Goal: Check status: Check status

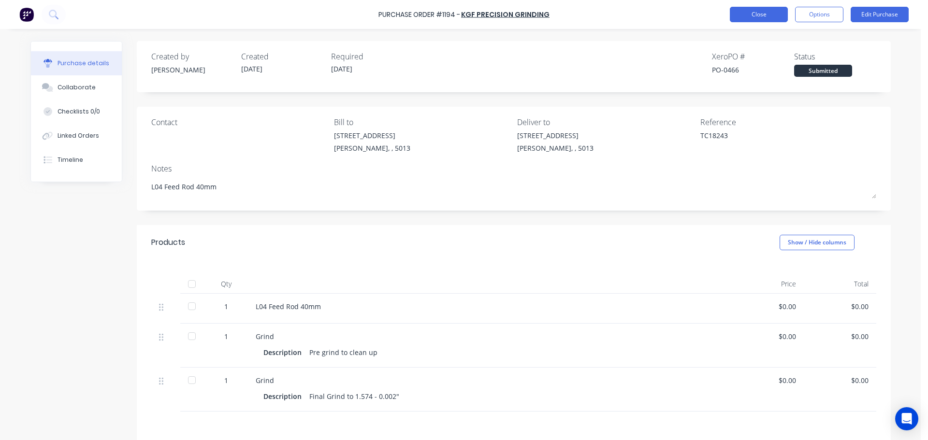
click at [753, 16] on button "Close" at bounding box center [759, 14] width 58 height 15
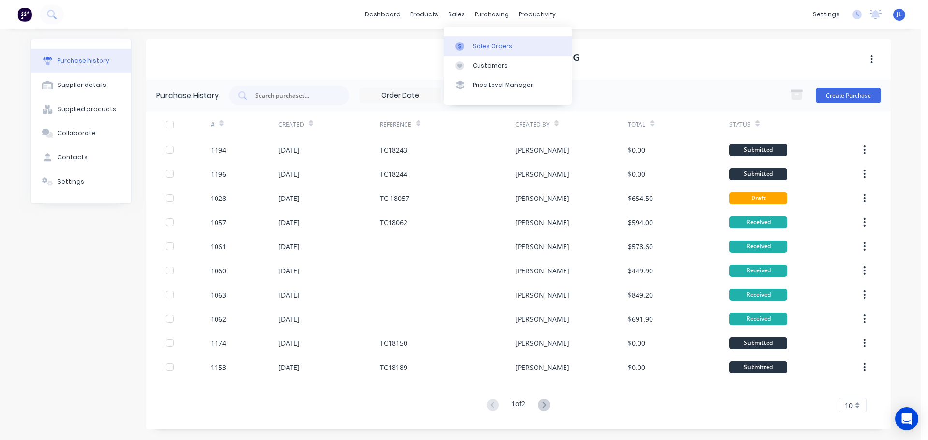
click at [470, 44] on link "Sales Orders" at bounding box center [508, 45] width 128 height 19
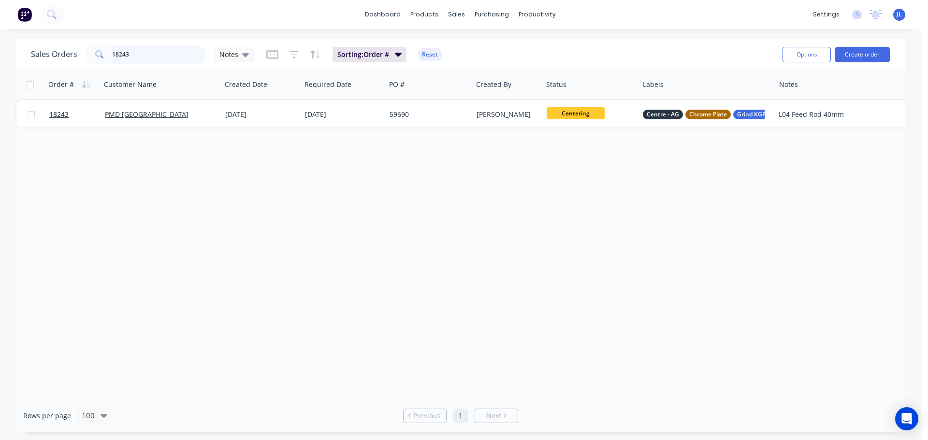
click at [170, 50] on input "18243" at bounding box center [159, 54] width 94 height 19
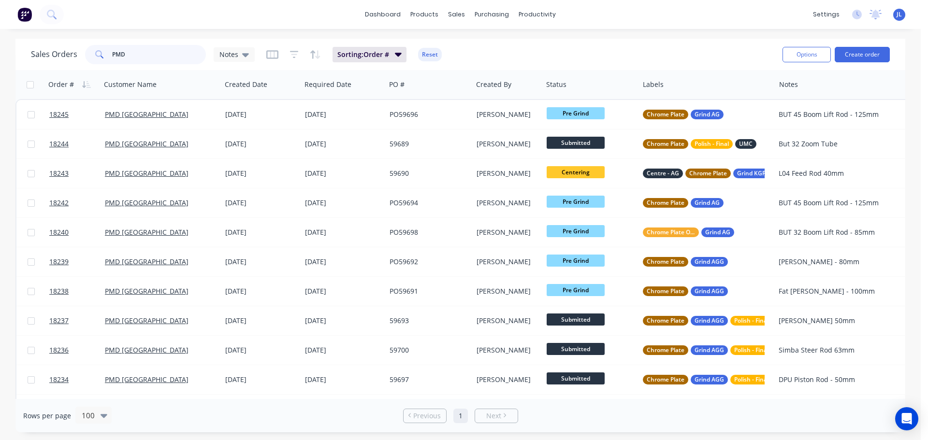
type input "PMD"
click at [140, 55] on input "PMD" at bounding box center [159, 54] width 94 height 19
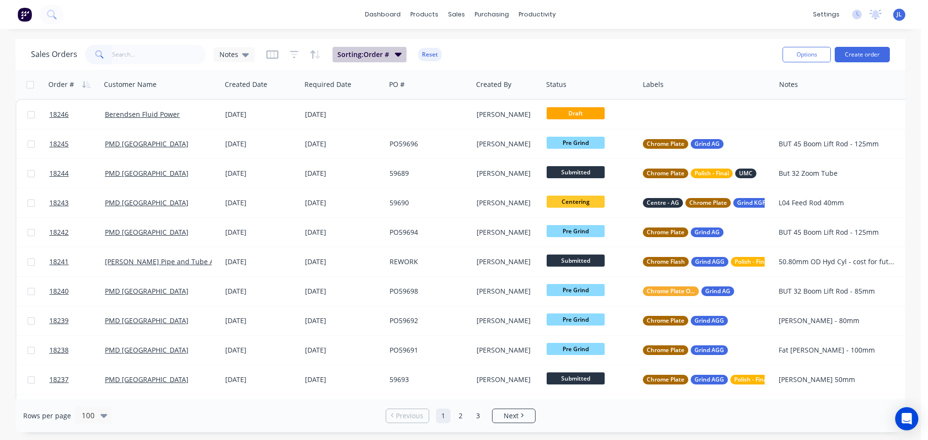
click at [399, 55] on icon "button" at bounding box center [398, 55] width 7 height 4
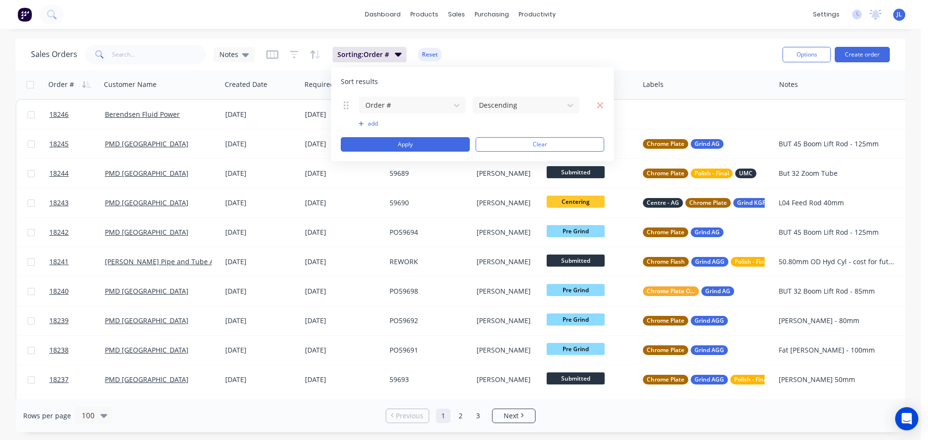
click at [519, 45] on div "Sales Orders Notes Sorting: Order # Reset" at bounding box center [403, 55] width 744 height 24
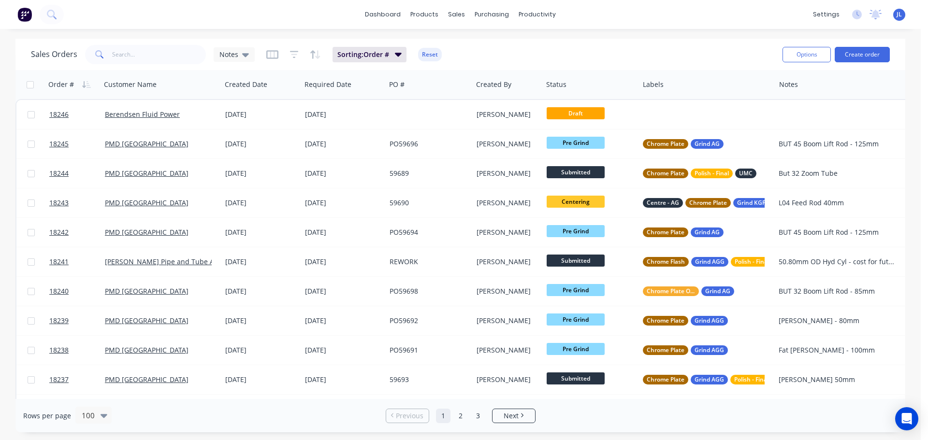
click at [276, 60] on button "button" at bounding box center [272, 54] width 12 height 15
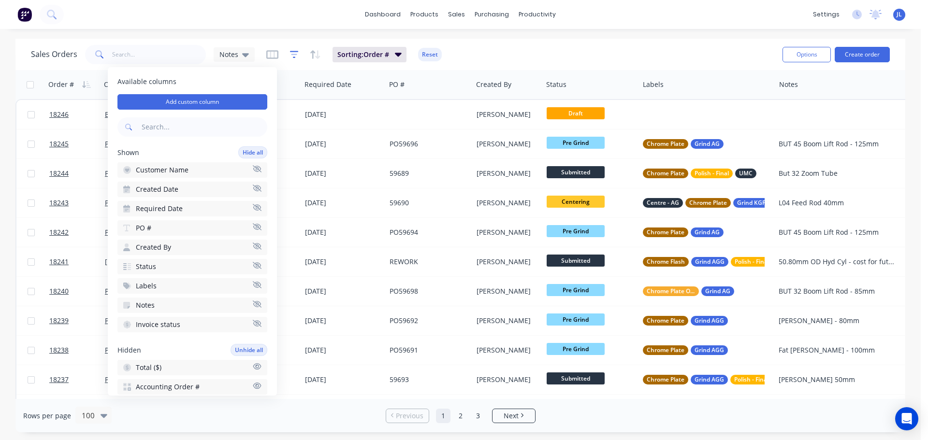
click at [290, 55] on icon "button" at bounding box center [294, 55] width 9 height 10
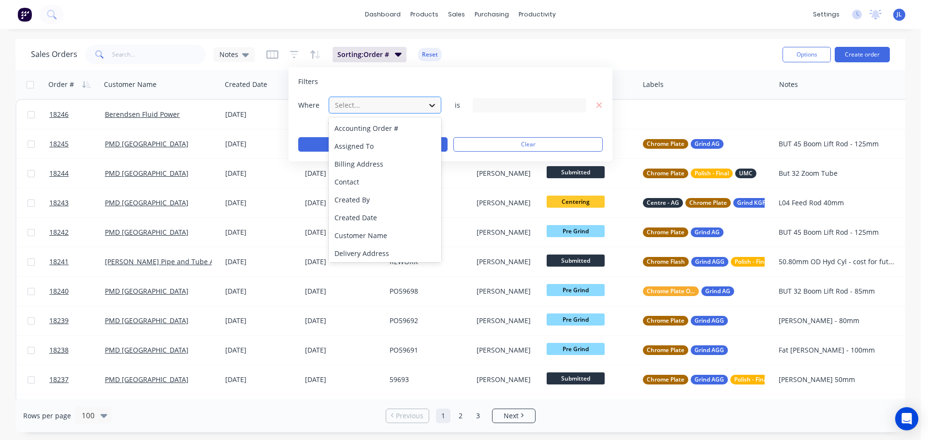
click at [436, 108] on icon at bounding box center [432, 106] width 10 height 10
click at [393, 252] on div "Status" at bounding box center [385, 252] width 113 height 18
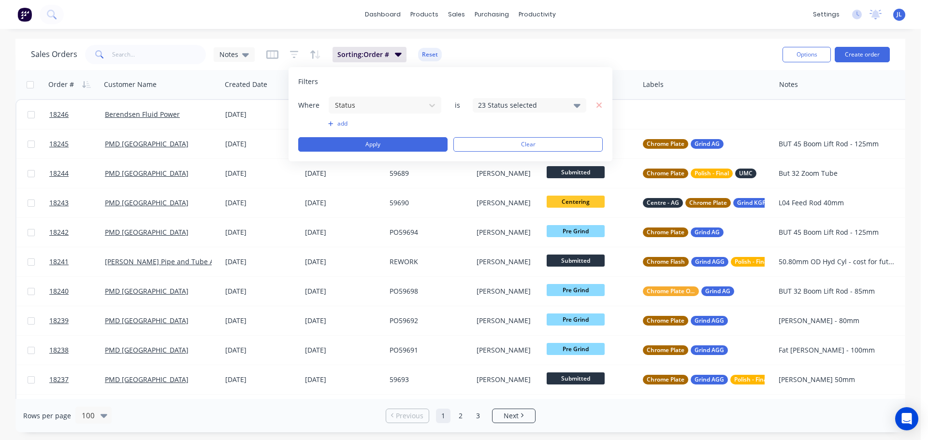
click at [577, 104] on icon at bounding box center [577, 106] width 7 height 4
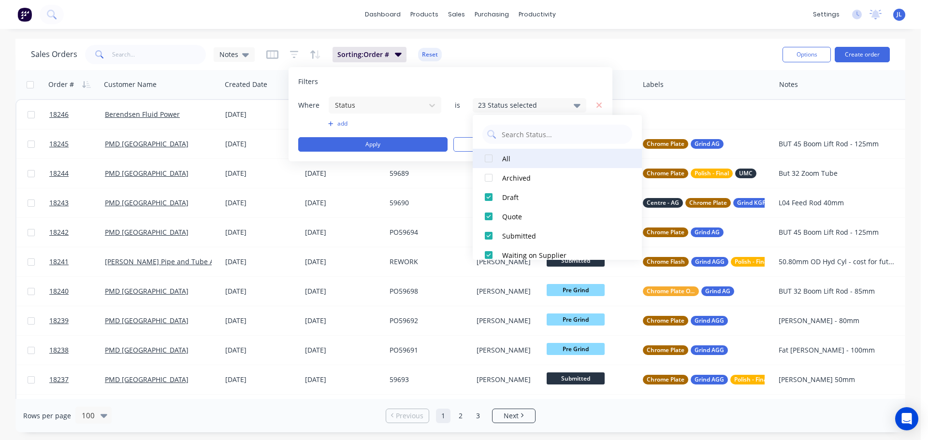
click at [486, 155] on div at bounding box center [488, 158] width 19 height 19
click at [488, 155] on div at bounding box center [488, 158] width 19 height 19
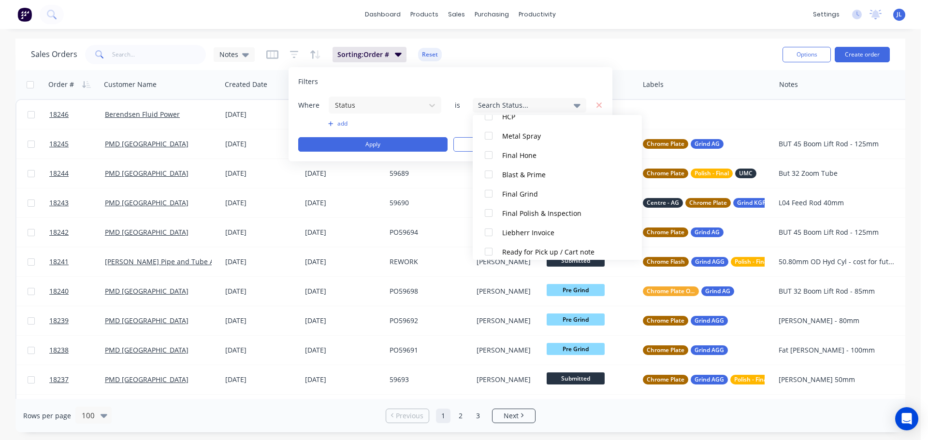
scroll to position [338, 0]
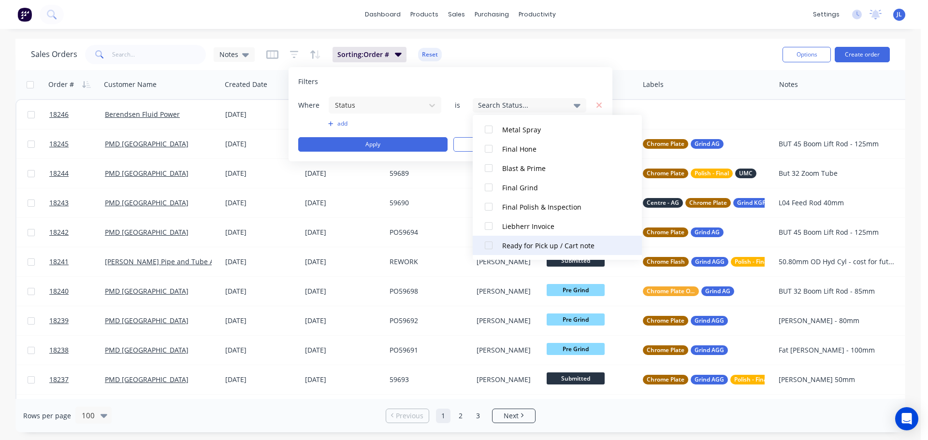
click at [489, 247] on div at bounding box center [488, 245] width 19 height 19
click at [398, 149] on button "Apply" at bounding box center [372, 144] width 149 height 15
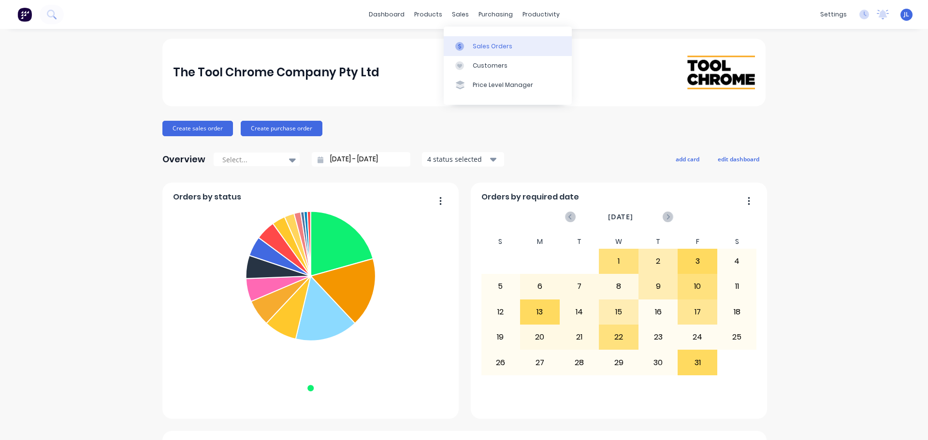
click at [467, 55] on link "Sales Orders" at bounding box center [508, 45] width 128 height 19
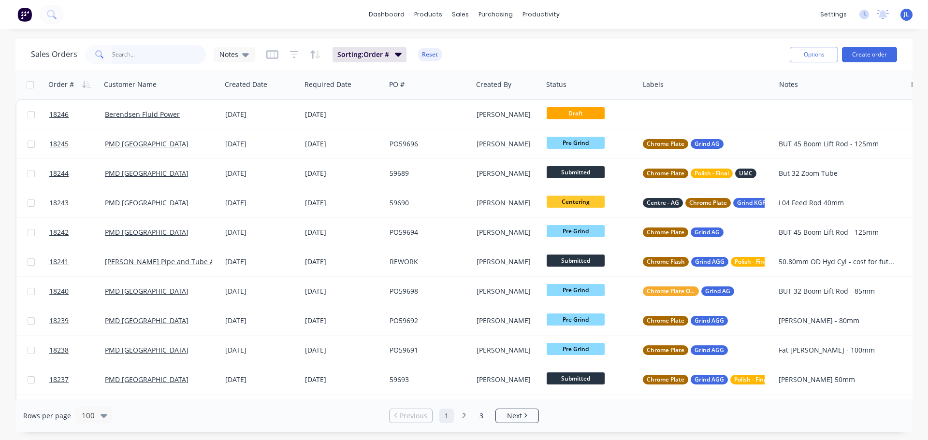
click at [134, 49] on input "text" at bounding box center [159, 54] width 94 height 19
type input "15794"
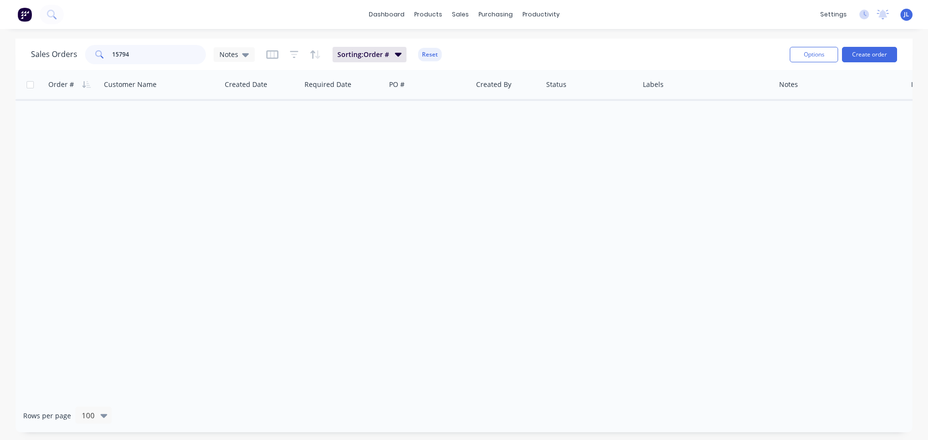
drag, startPoint x: 136, startPoint y: 56, endPoint x: 58, endPoint y: 56, distance: 77.8
click at [58, 57] on div "Sales Orders 15794 Notes" at bounding box center [143, 54] width 224 height 19
